Goal: Task Accomplishment & Management: Use online tool/utility

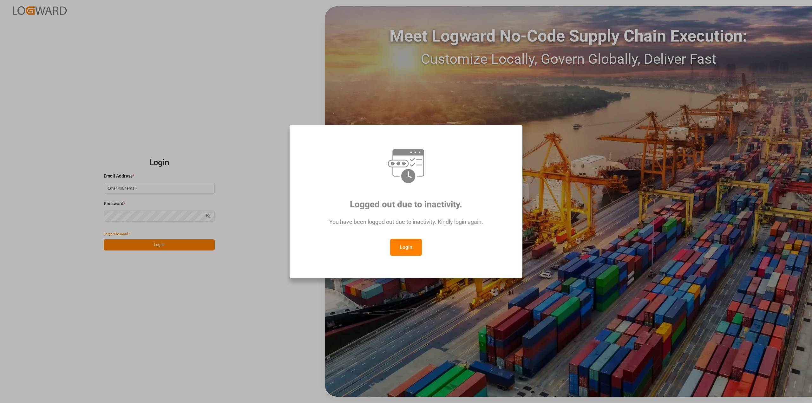
click at [407, 244] on button "Login" at bounding box center [406, 247] width 32 height 17
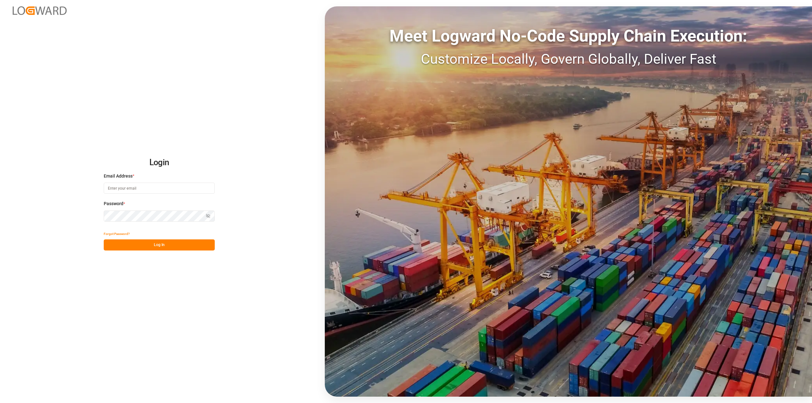
click at [131, 189] on input at bounding box center [159, 188] width 111 height 11
type input "[PERSON_NAME][EMAIL_ADDRESS][PERSON_NAME][DOMAIN_NAME]"
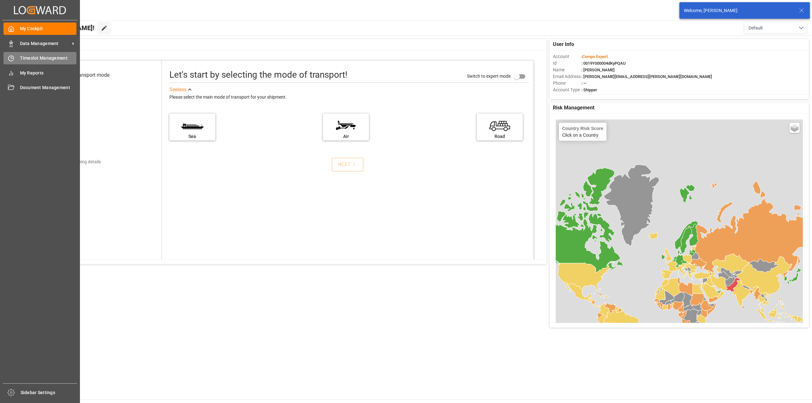
click at [14, 59] on div "Timeslot Management Timeslot Management" at bounding box center [39, 58] width 73 height 12
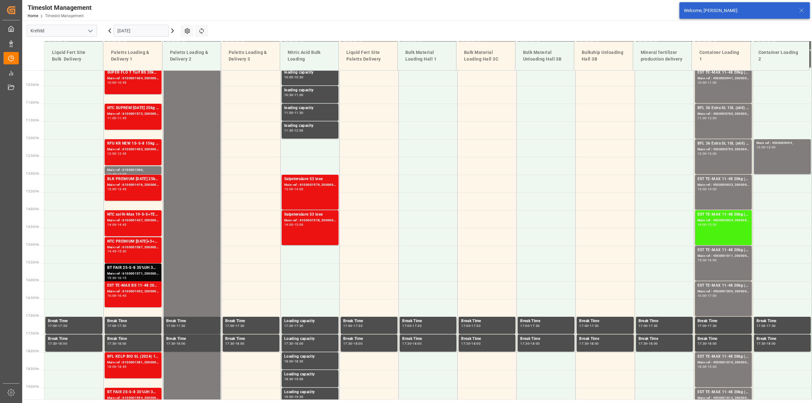
scroll to position [358, 0]
click at [110, 32] on icon at bounding box center [110, 31] width 2 height 4
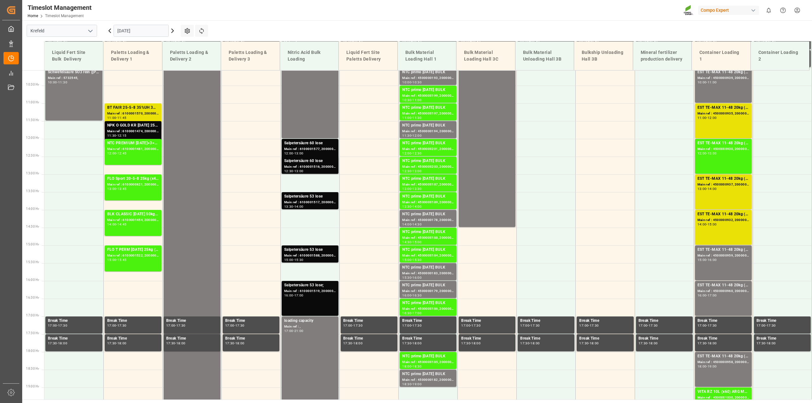
scroll to position [160, 0]
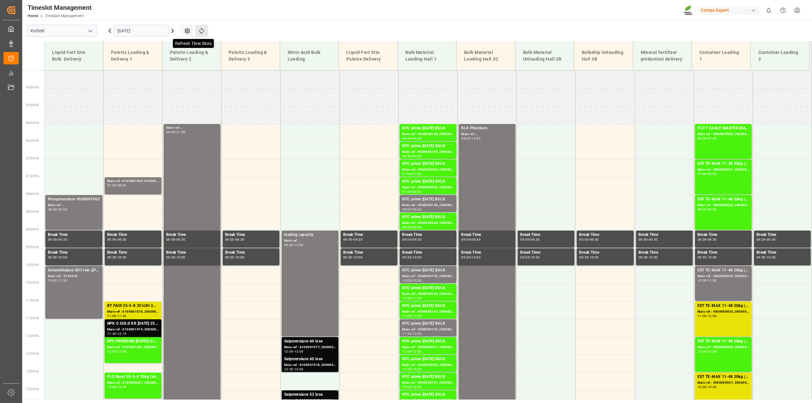
click at [205, 31] on icon at bounding box center [201, 31] width 7 height 7
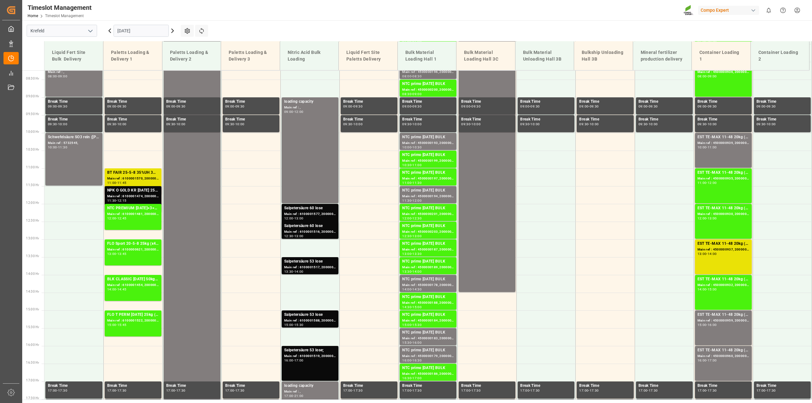
scroll to position [239, 0]
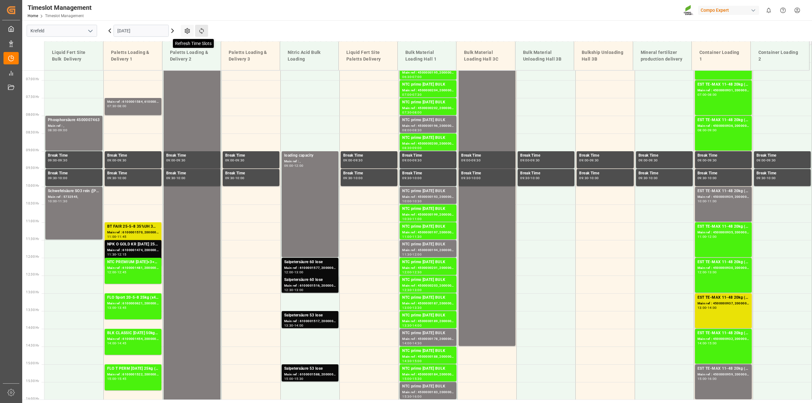
click at [202, 31] on icon at bounding box center [201, 31] width 7 height 7
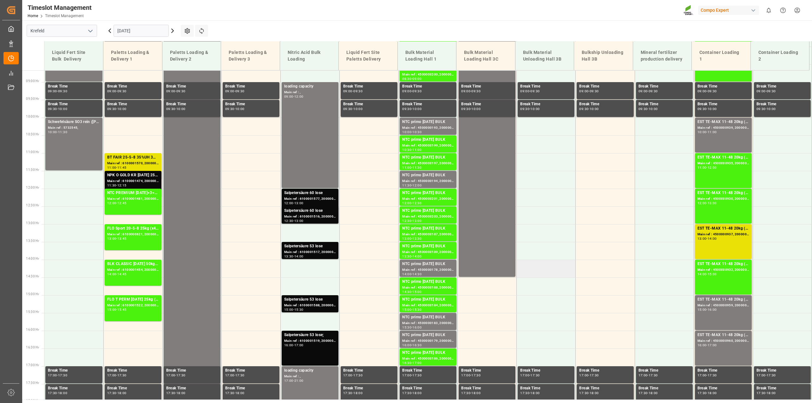
scroll to position [358, 0]
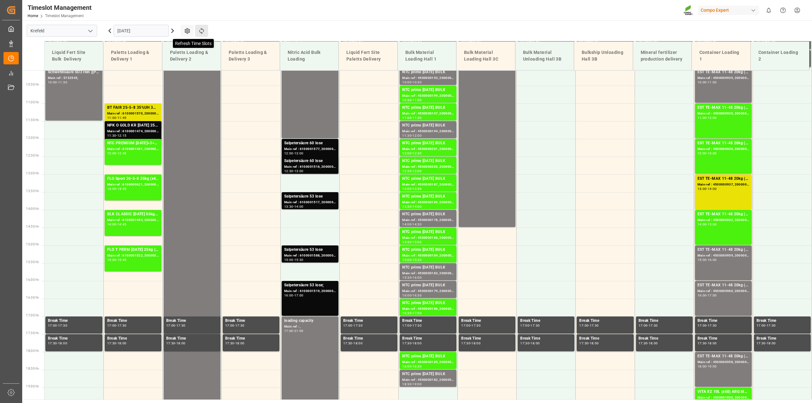
click at [204, 31] on icon at bounding box center [201, 31] width 7 height 7
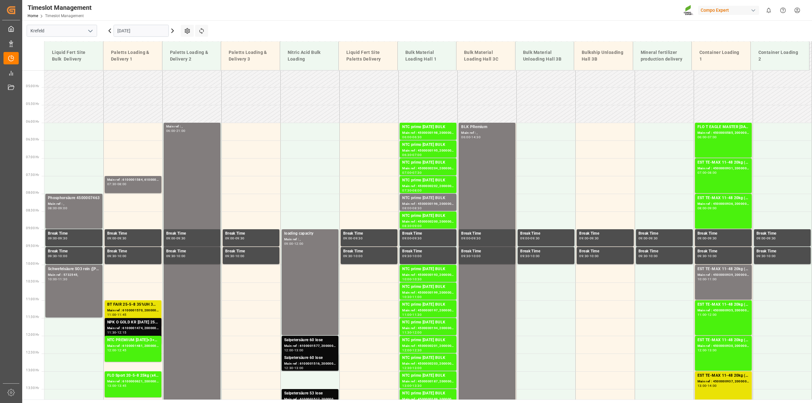
scroll to position [160, 0]
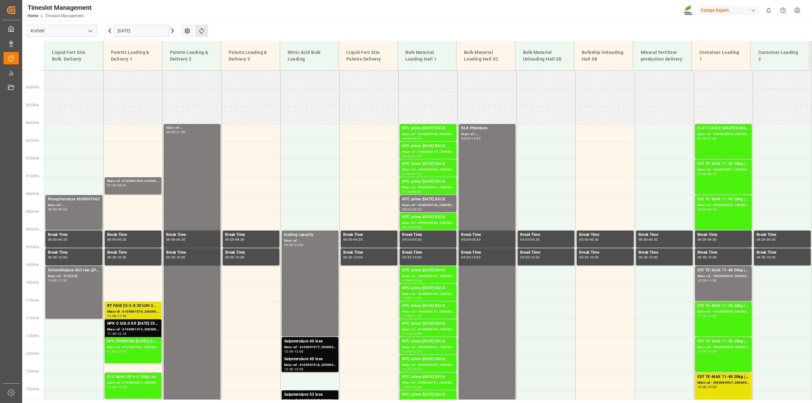
click at [208, 32] on button "Refresh Time Slots" at bounding box center [201, 31] width 13 height 12
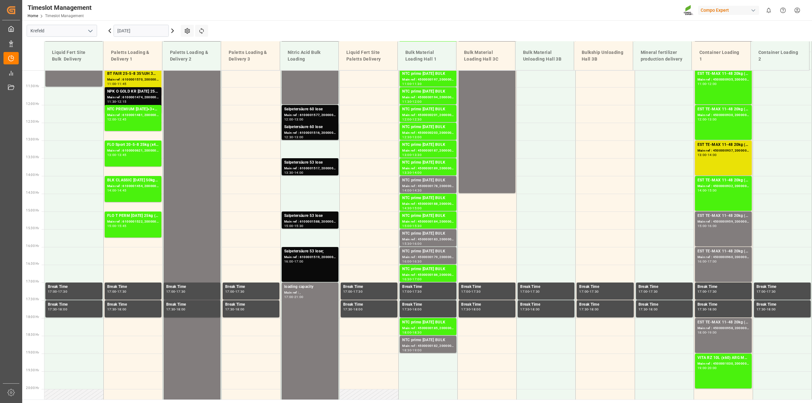
scroll to position [393, 0]
